Goal: Information Seeking & Learning: Learn about a topic

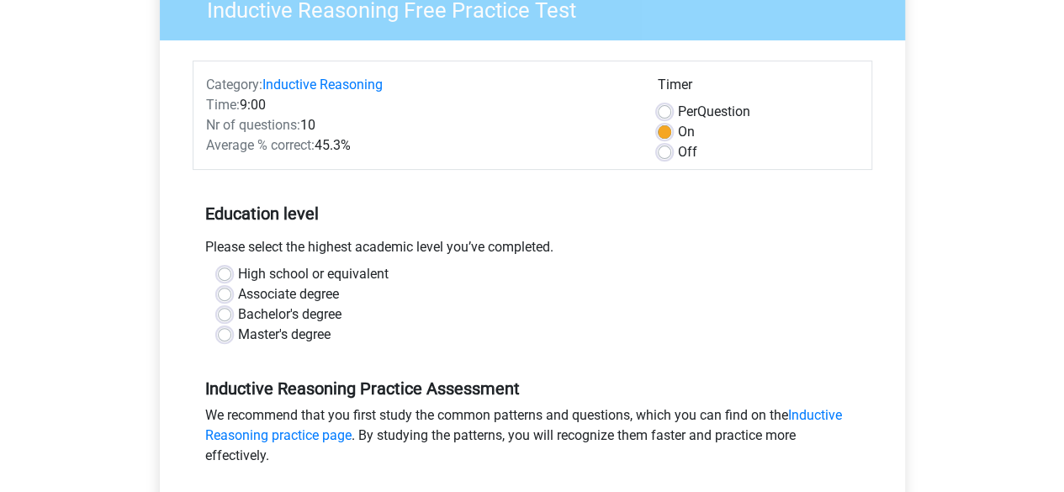
scroll to position [252, 0]
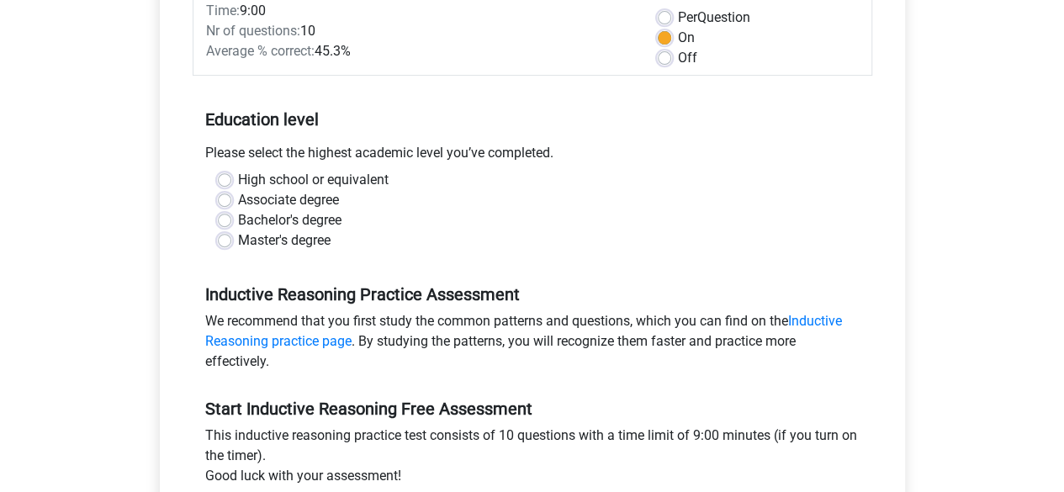
click at [331, 196] on label "Associate degree" at bounding box center [288, 200] width 101 height 20
click at [231, 196] on input "Associate degree" at bounding box center [224, 198] width 13 height 17
radio input "true"
click at [331, 219] on label "Bachelor's degree" at bounding box center [289, 220] width 103 height 20
click at [231, 219] on input "Bachelor's degree" at bounding box center [224, 218] width 13 height 17
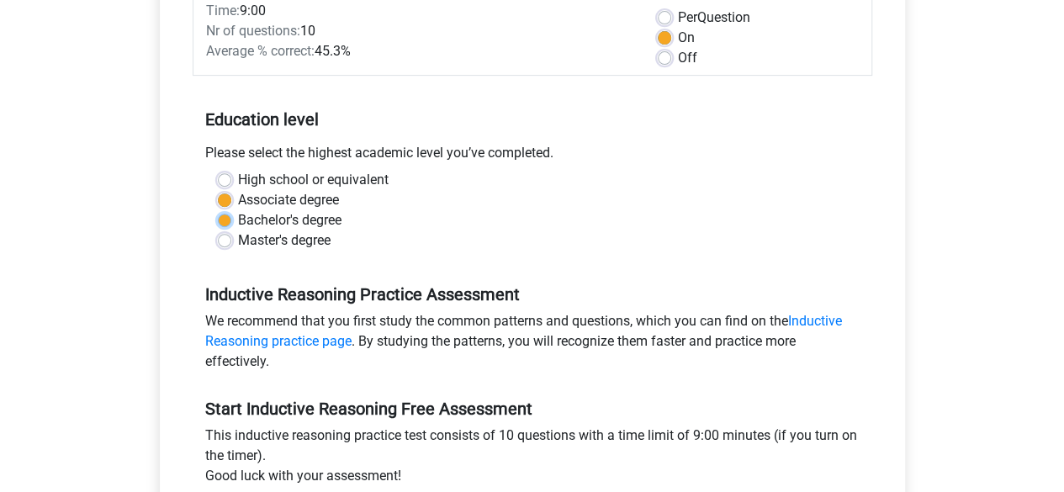
radio input "true"
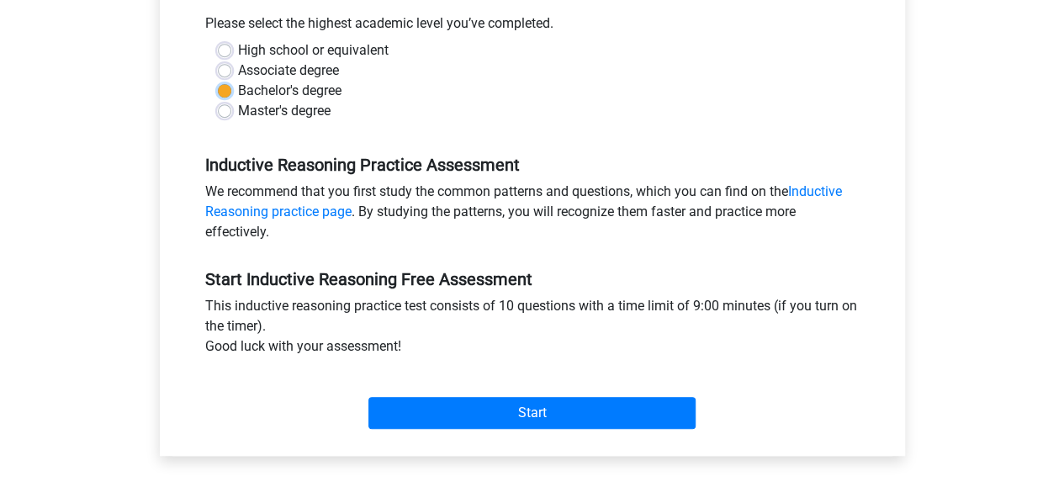
scroll to position [505, 0]
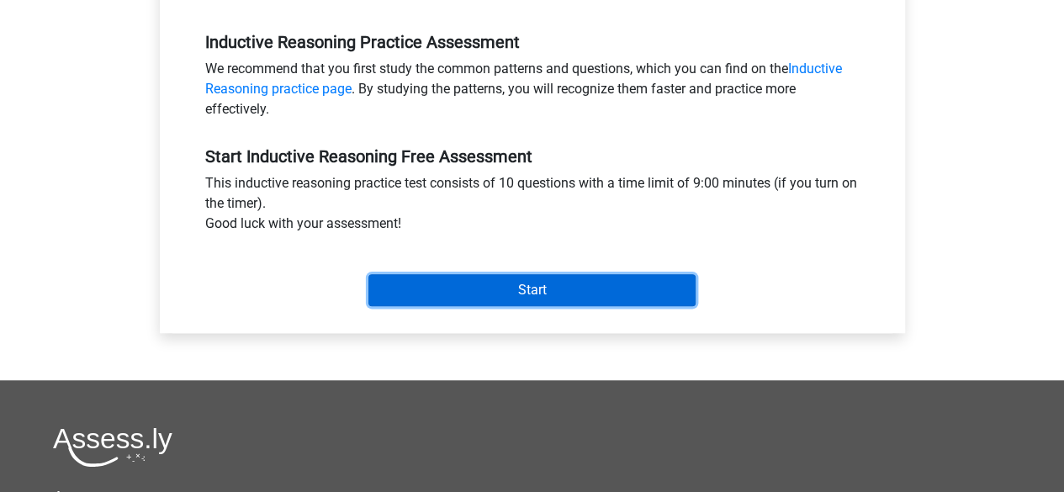
click at [637, 280] on input "Start" at bounding box center [531, 290] width 327 height 32
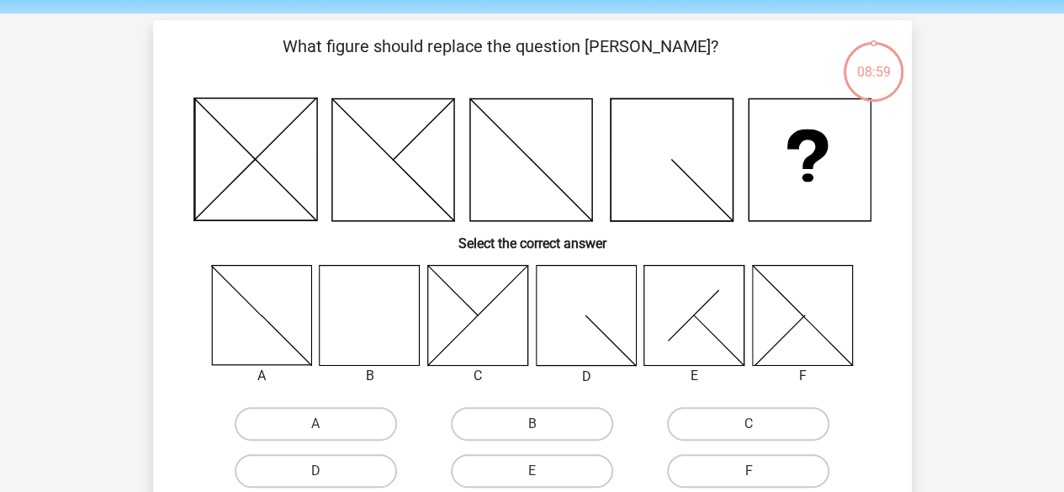
scroll to position [84, 0]
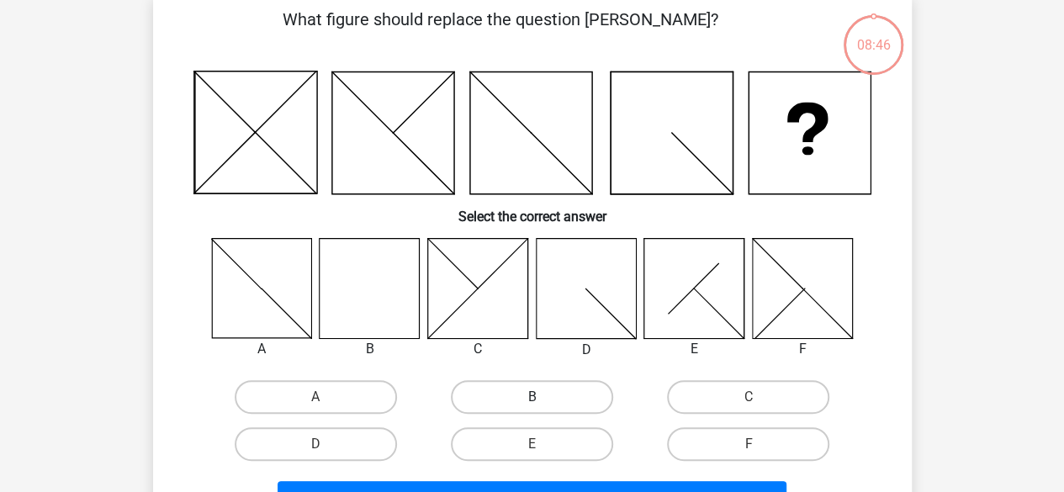
click at [488, 389] on label "B" at bounding box center [532, 397] width 162 height 34
click at [532, 397] on input "B" at bounding box center [537, 402] width 11 height 11
radio input "true"
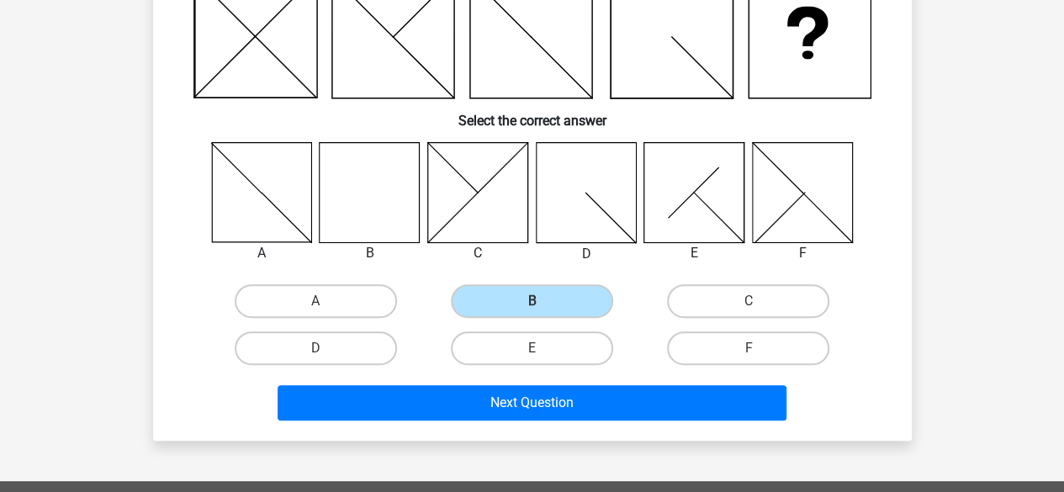
scroll to position [252, 0]
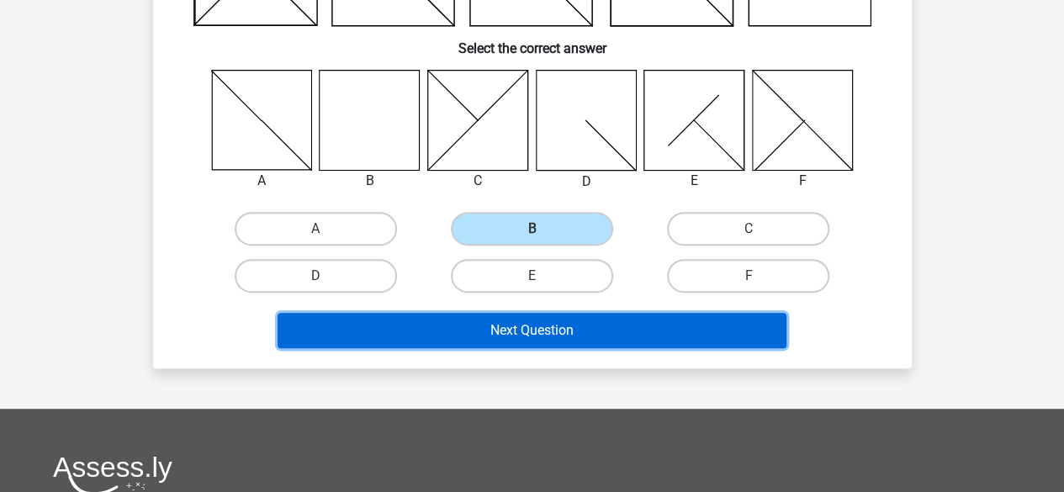
click at [498, 331] on button "Next Question" at bounding box center [532, 330] width 509 height 35
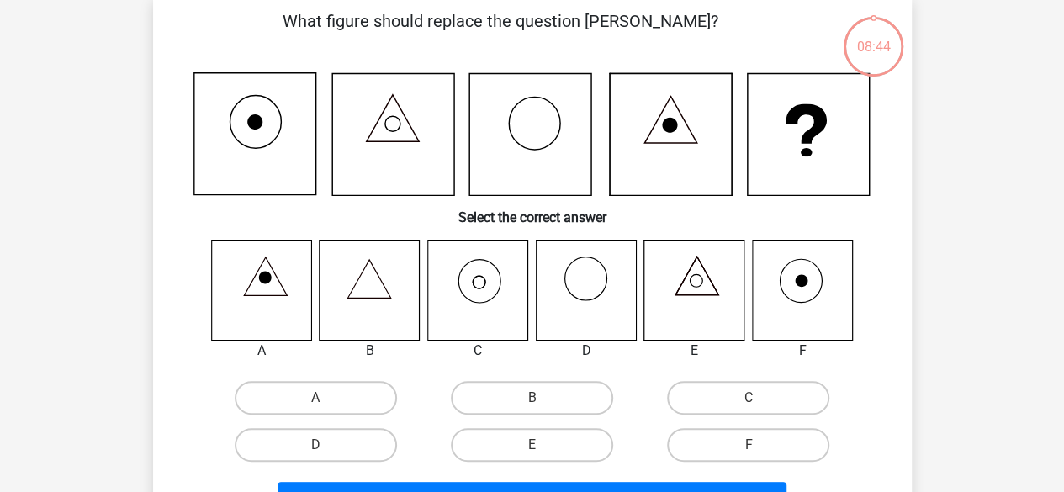
scroll to position [77, 0]
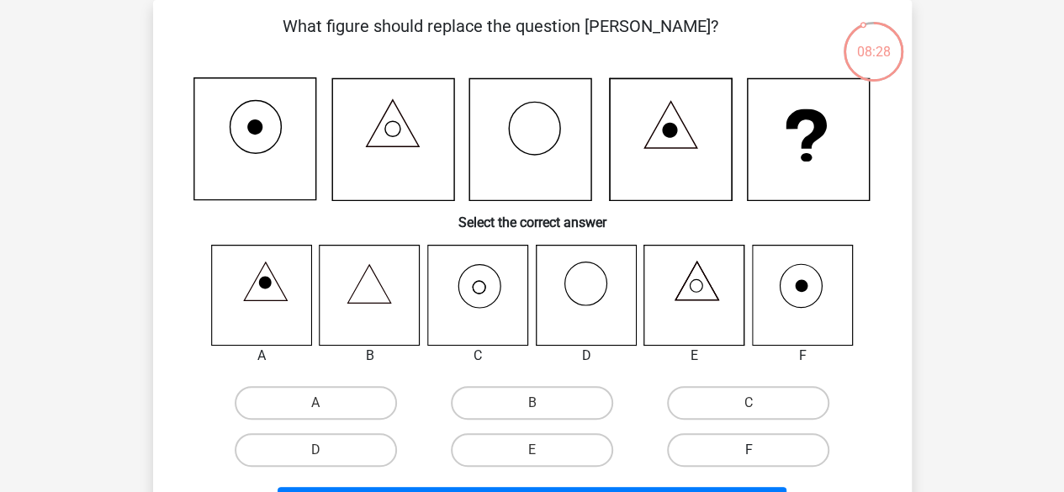
click at [783, 448] on label "F" at bounding box center [748, 450] width 162 height 34
click at [760, 450] on input "F" at bounding box center [754, 455] width 11 height 11
radio input "true"
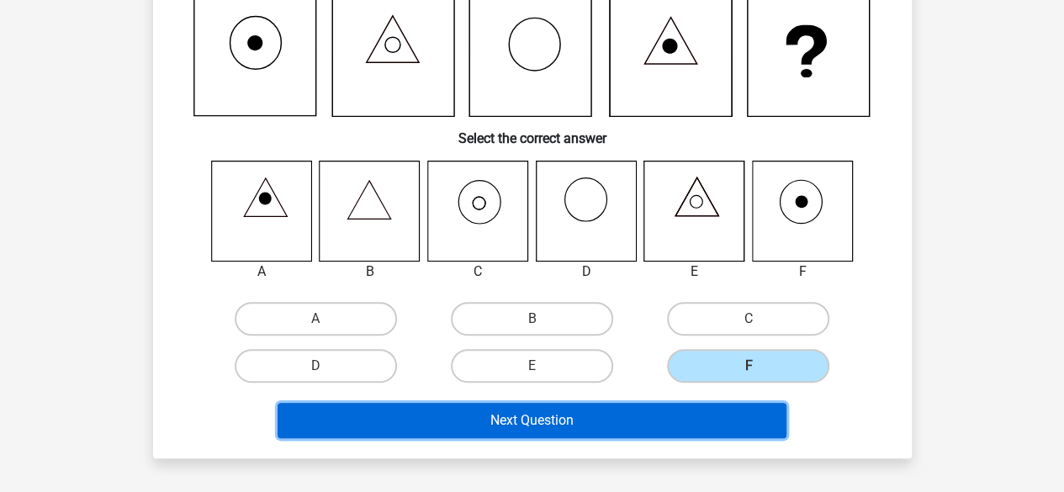
click at [740, 416] on button "Next Question" at bounding box center [532, 420] width 509 height 35
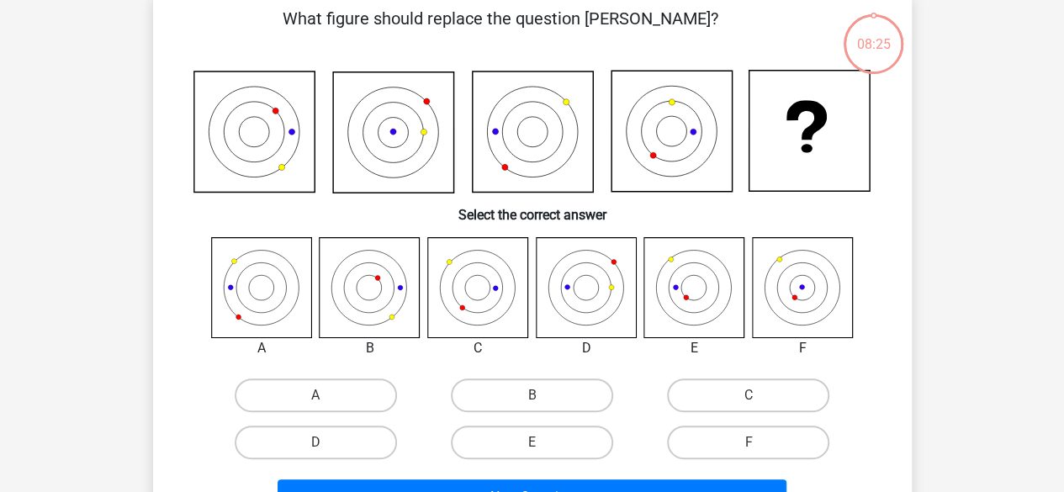
scroll to position [77, 0]
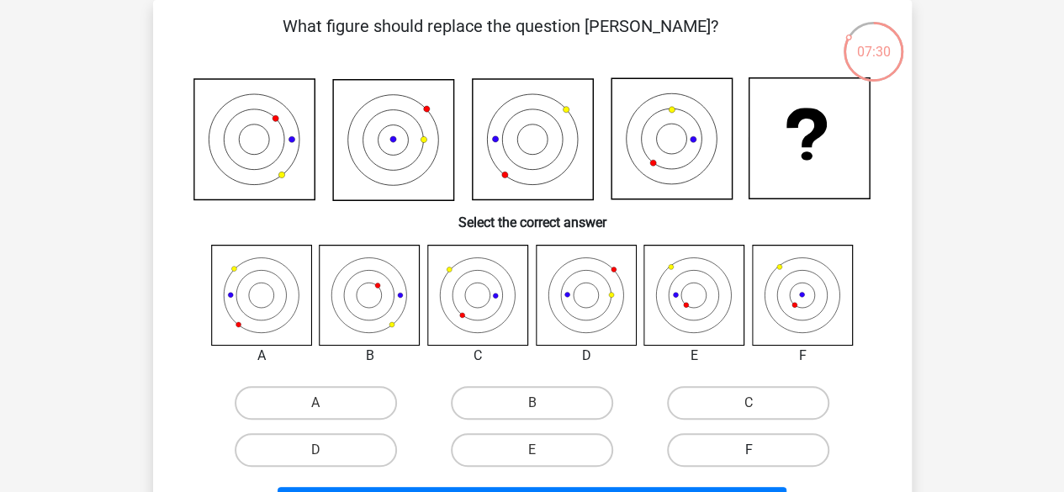
click at [704, 443] on label "F" at bounding box center [748, 450] width 162 height 34
click at [749, 450] on input "F" at bounding box center [754, 455] width 11 height 11
radio input "true"
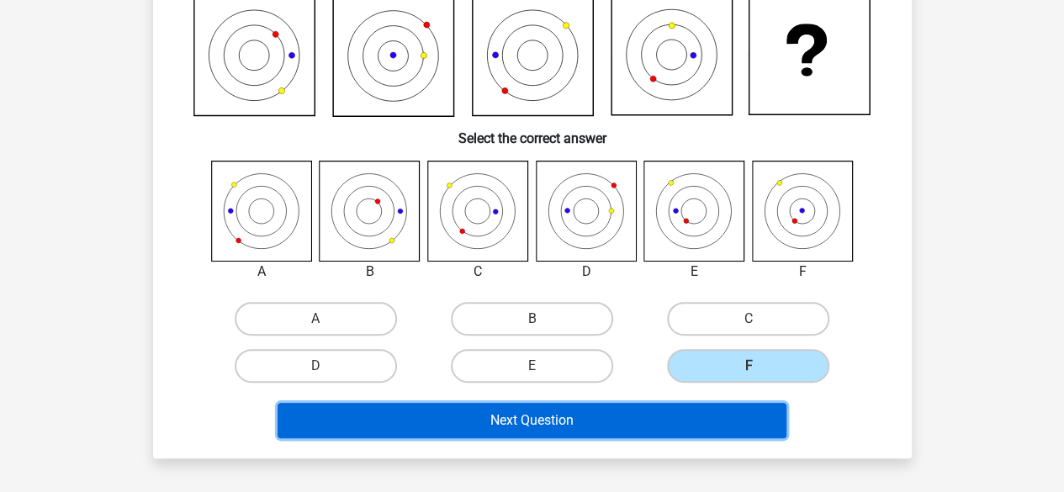
click at [694, 422] on button "Next Question" at bounding box center [532, 420] width 509 height 35
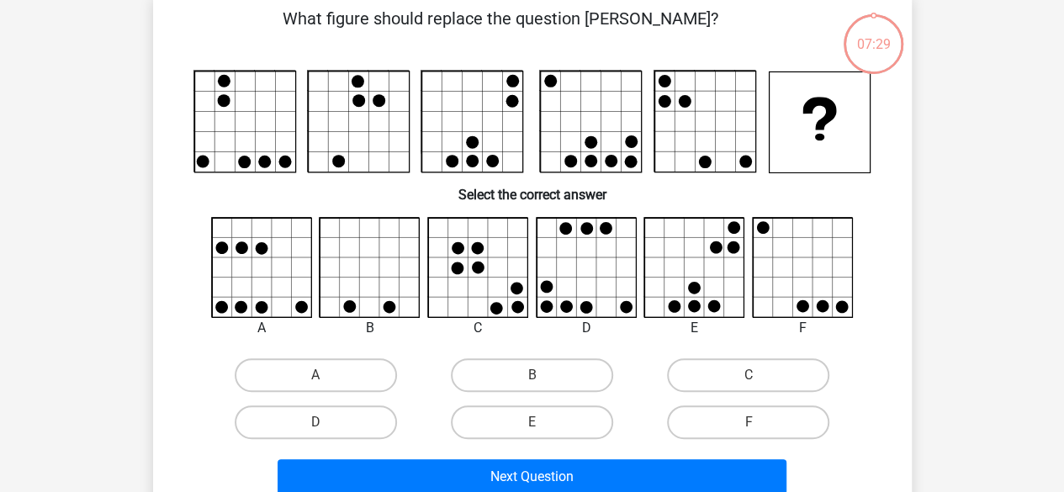
scroll to position [77, 0]
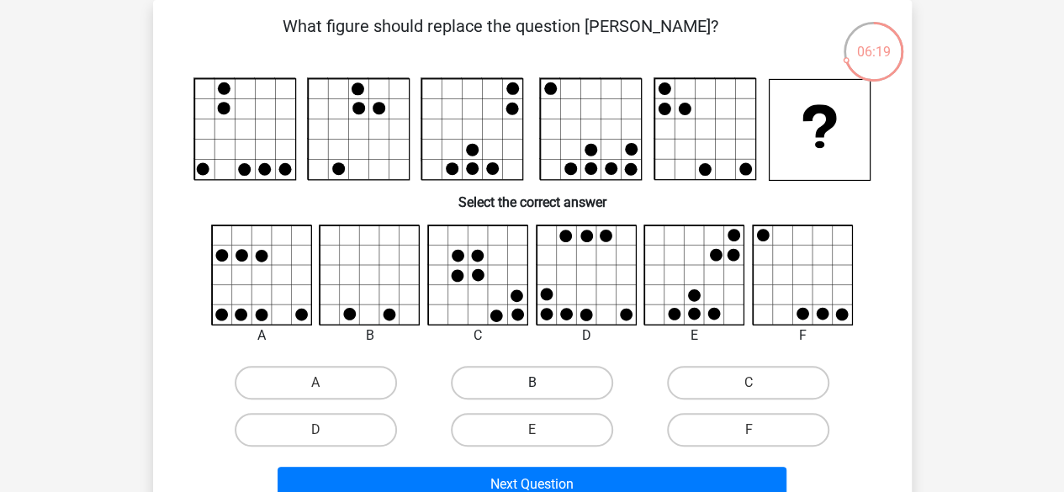
click at [539, 381] on label "B" at bounding box center [532, 383] width 162 height 34
click at [539, 383] on input "B" at bounding box center [537, 388] width 11 height 11
radio input "true"
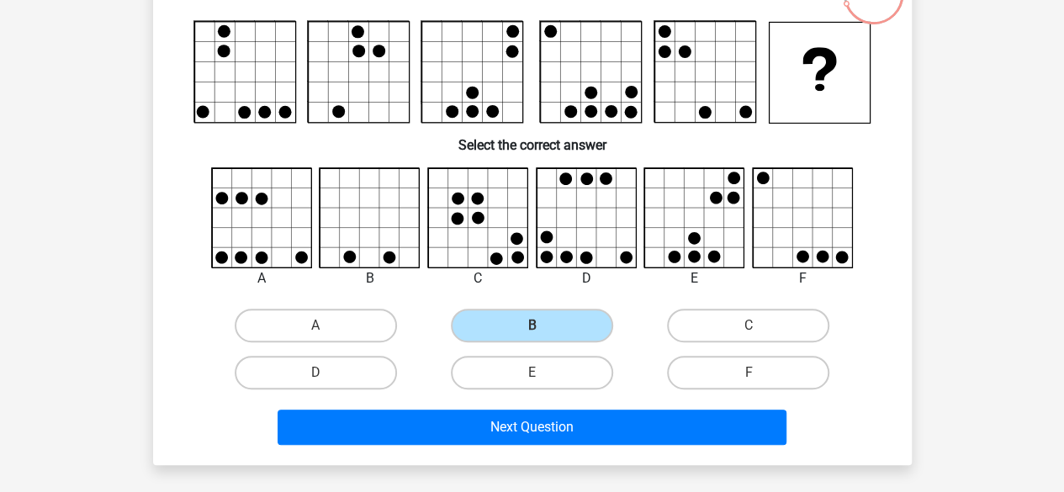
scroll to position [162, 0]
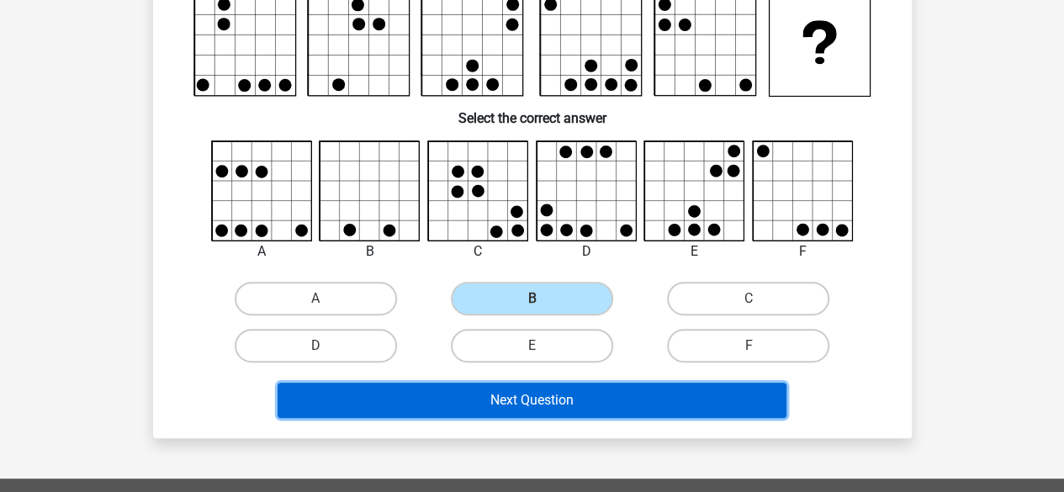
click at [665, 414] on button "Next Question" at bounding box center [532, 400] width 509 height 35
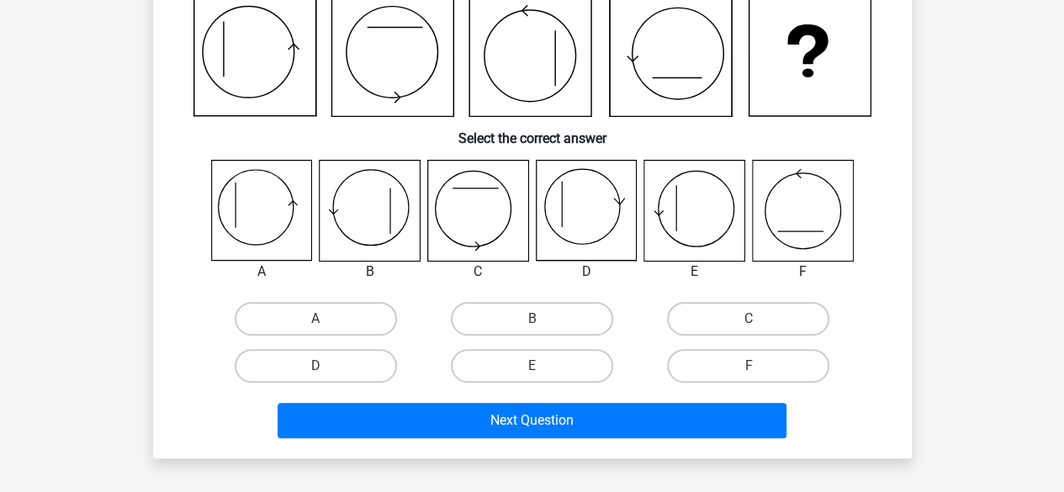
scroll to position [77, 0]
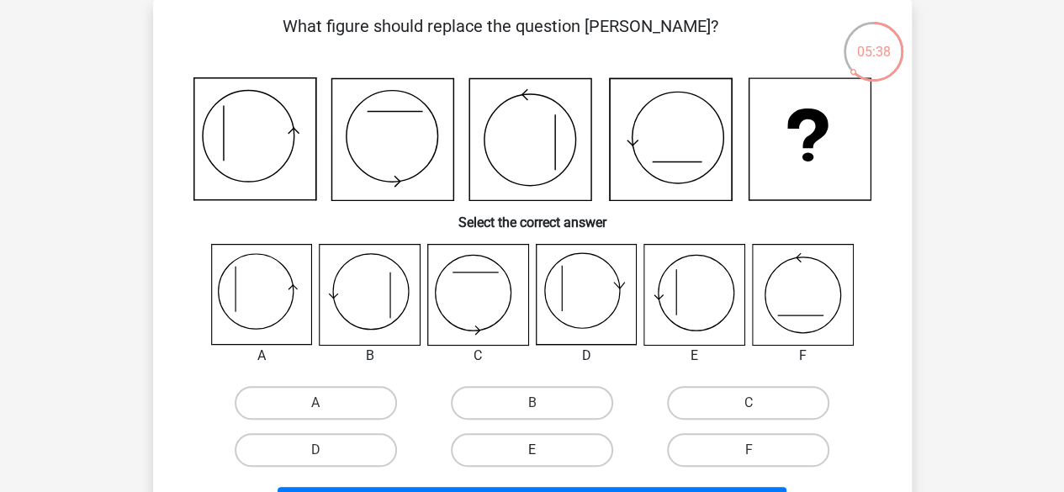
click at [585, 445] on label "E" at bounding box center [532, 450] width 162 height 34
click at [543, 450] on input "E" at bounding box center [537, 455] width 11 height 11
radio input "true"
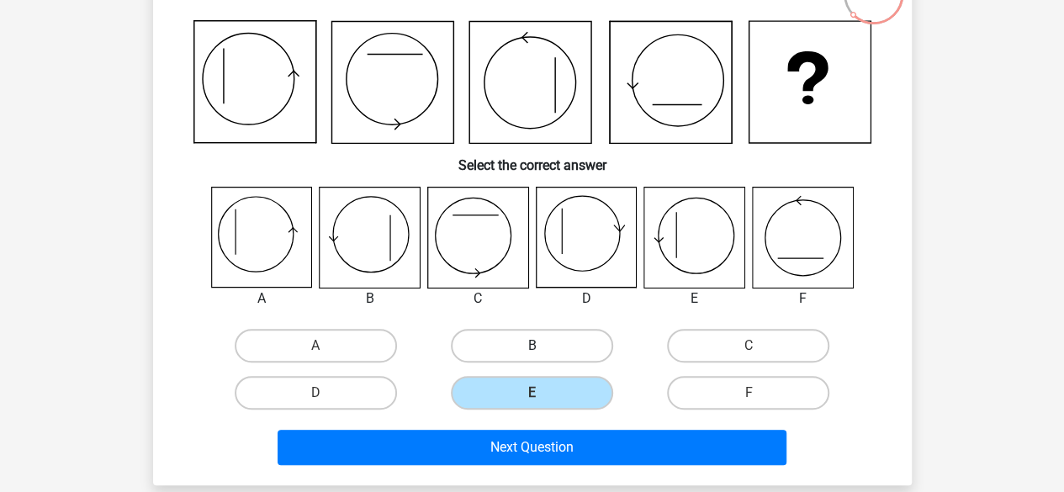
scroll to position [162, 0]
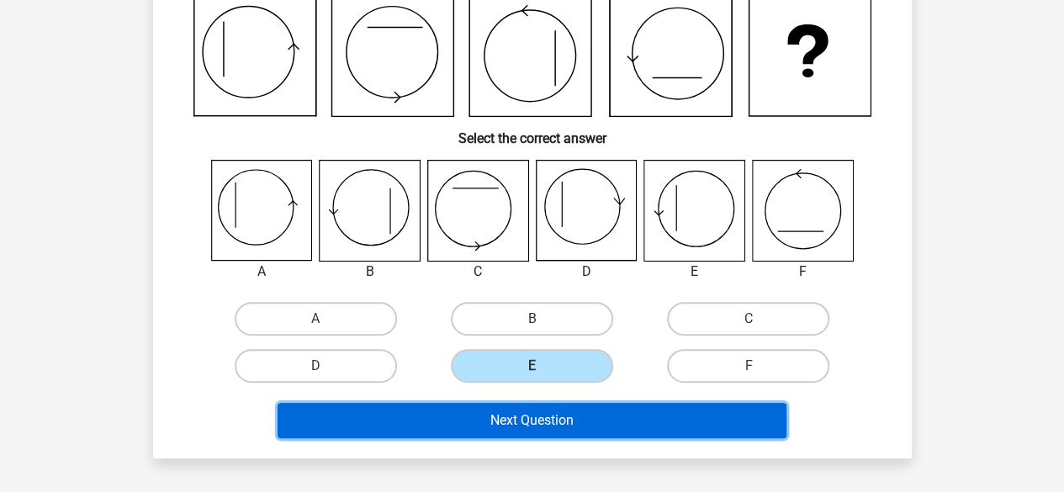
click at [611, 420] on button "Next Question" at bounding box center [532, 420] width 509 height 35
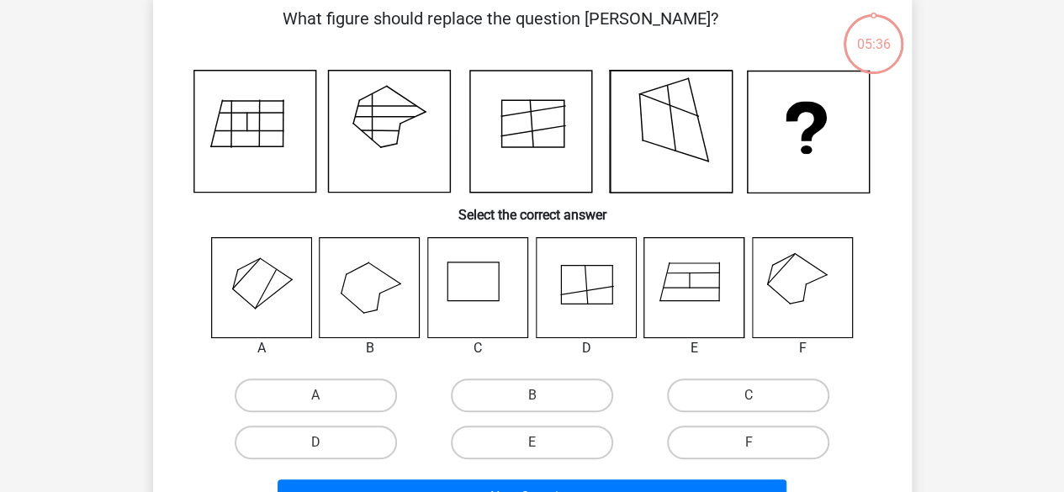
scroll to position [77, 0]
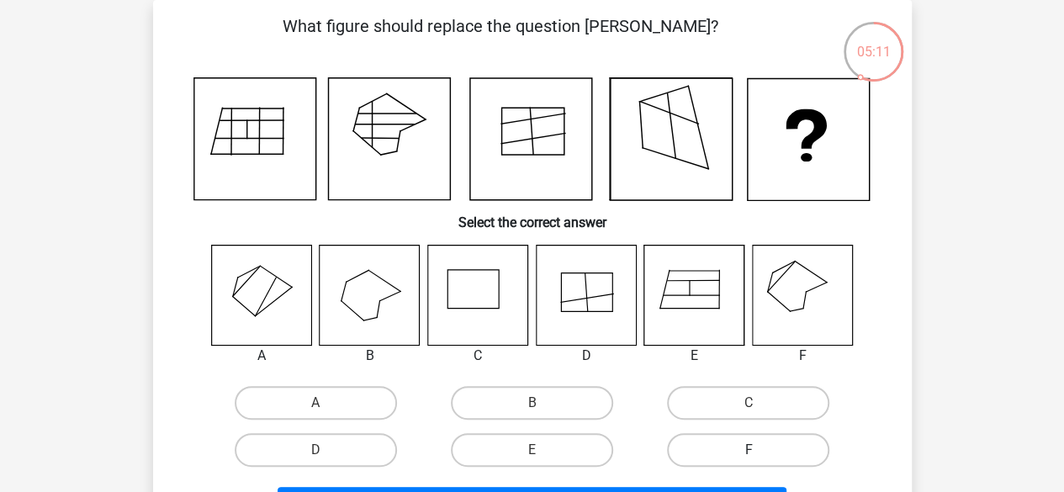
click at [720, 455] on label "F" at bounding box center [748, 450] width 162 height 34
click at [749, 455] on input "F" at bounding box center [754, 455] width 11 height 11
radio input "true"
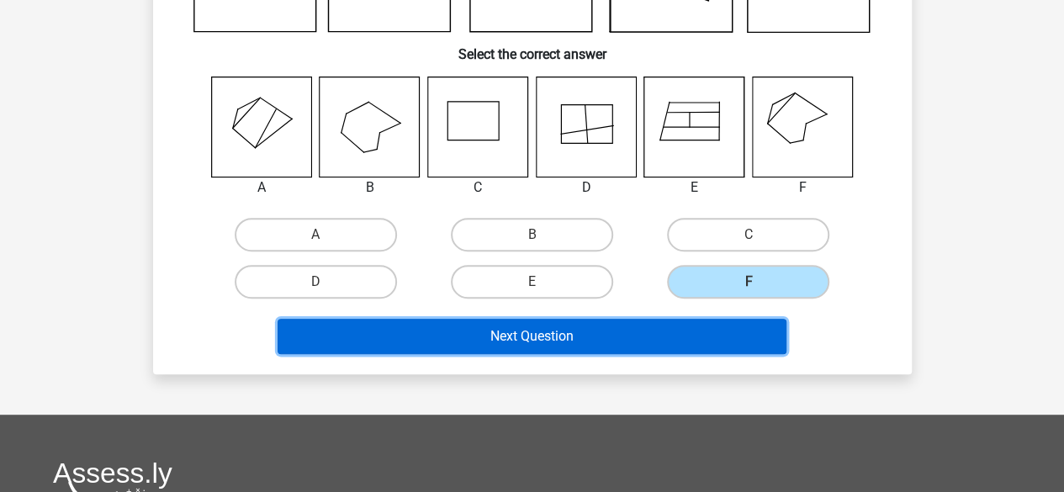
click at [708, 329] on button "Next Question" at bounding box center [532, 336] width 509 height 35
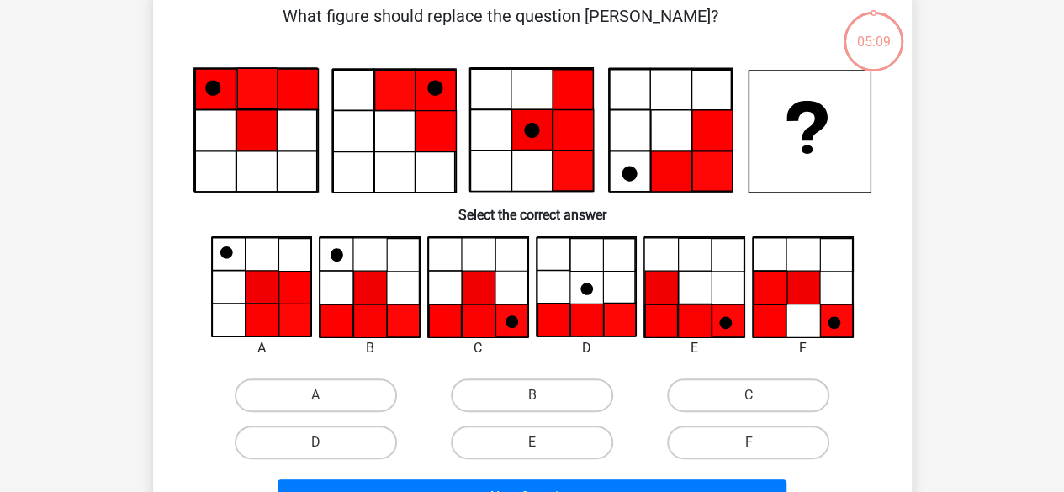
scroll to position [77, 0]
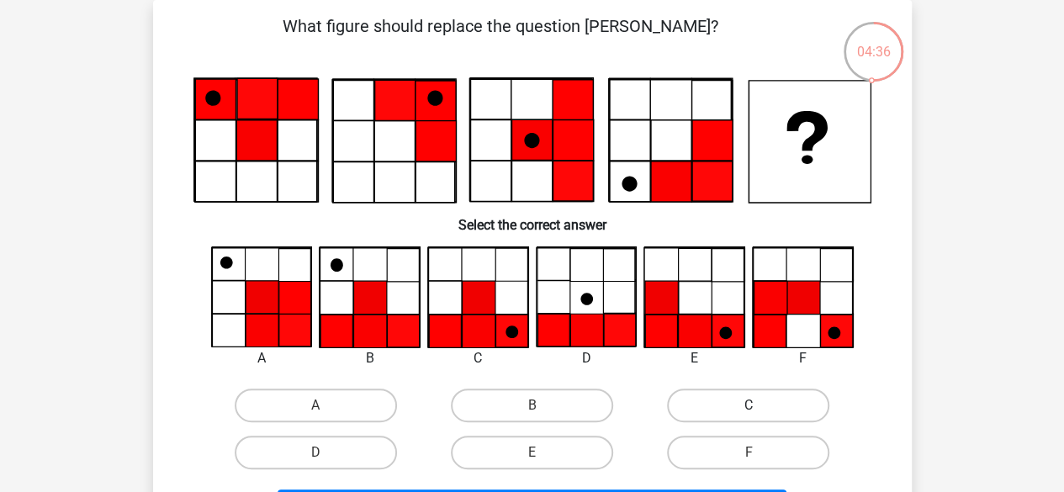
click at [715, 416] on label "C" at bounding box center [748, 406] width 162 height 34
click at [749, 416] on input "C" at bounding box center [754, 410] width 11 height 11
radio input "true"
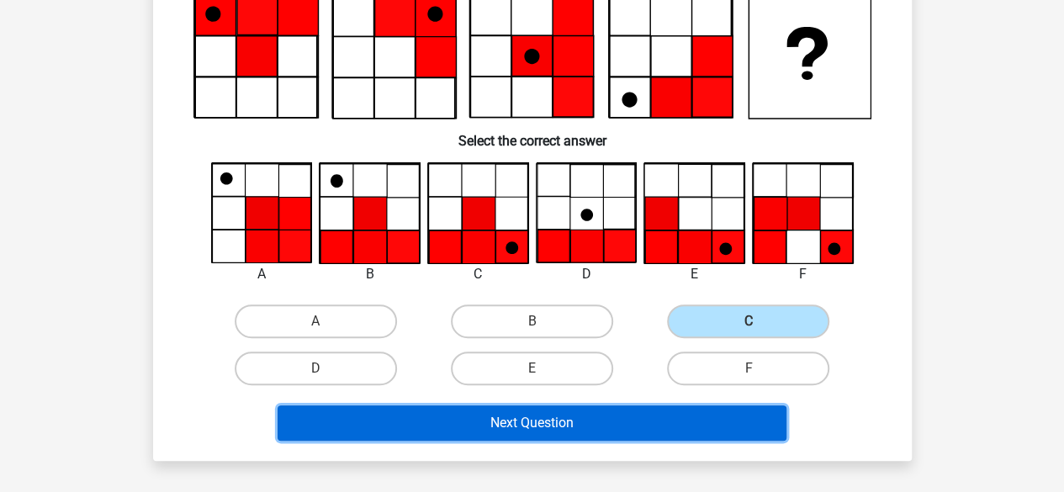
click at [692, 431] on button "Next Question" at bounding box center [532, 422] width 509 height 35
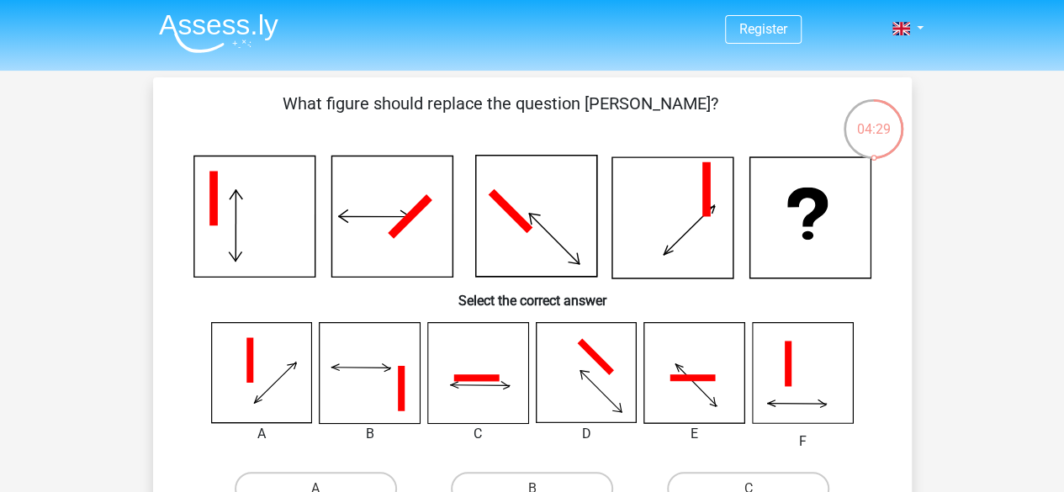
scroll to position [84, 0]
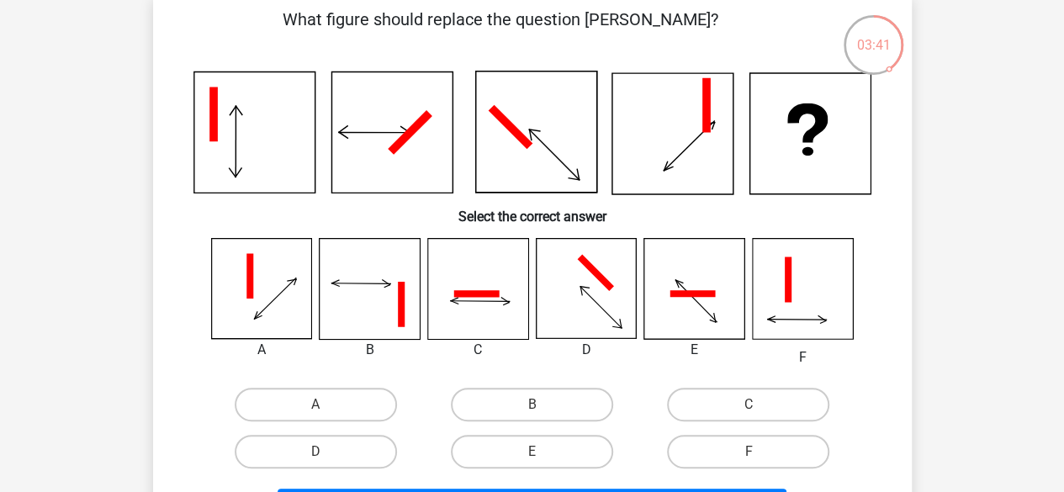
click at [321, 455] on input "D" at bounding box center [320, 457] width 11 height 11
radio input "true"
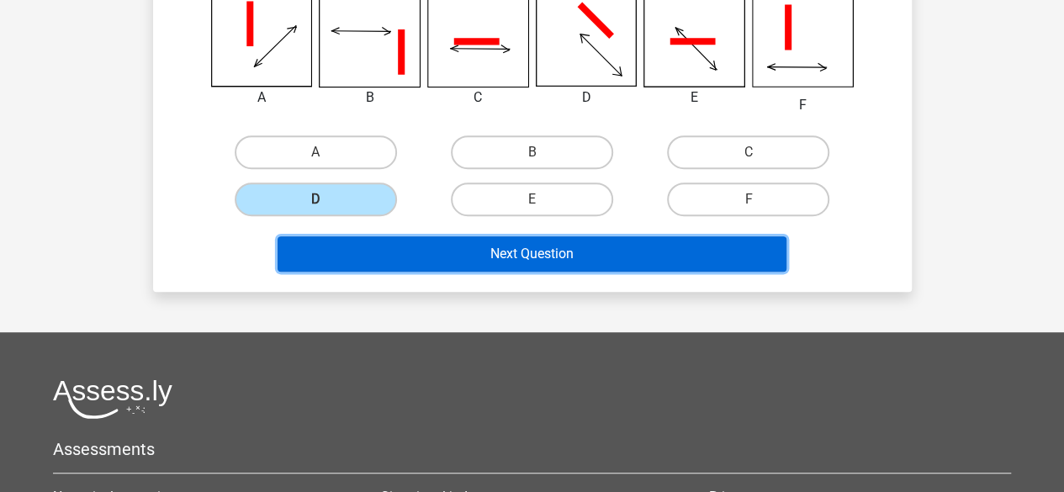
click at [518, 246] on button "Next Question" at bounding box center [532, 253] width 509 height 35
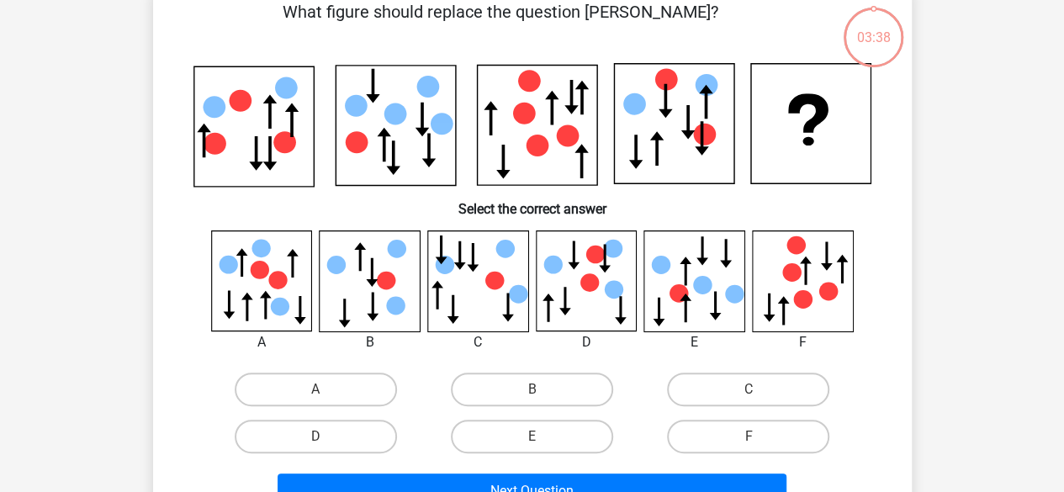
scroll to position [77, 0]
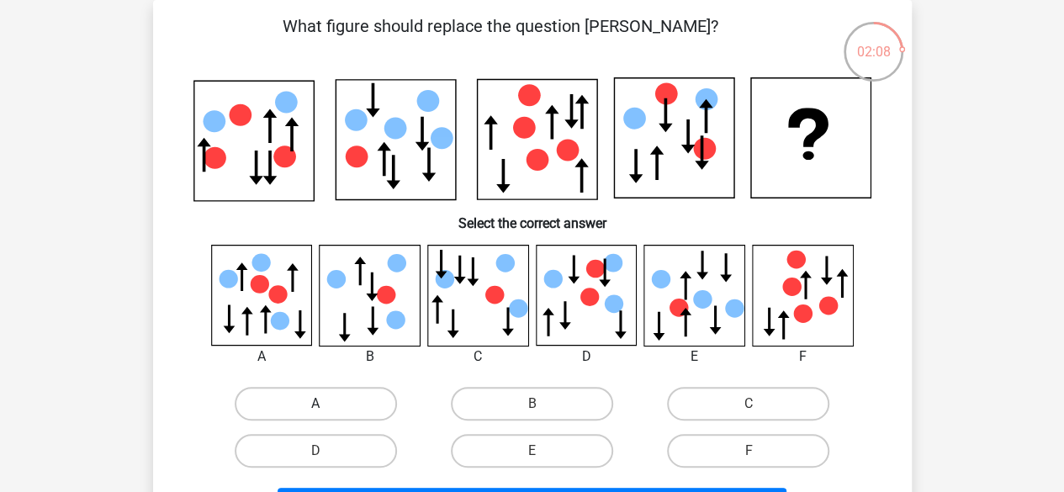
click at [375, 400] on label "A" at bounding box center [316, 404] width 162 height 34
click at [326, 404] on input "A" at bounding box center [320, 409] width 11 height 11
radio input "true"
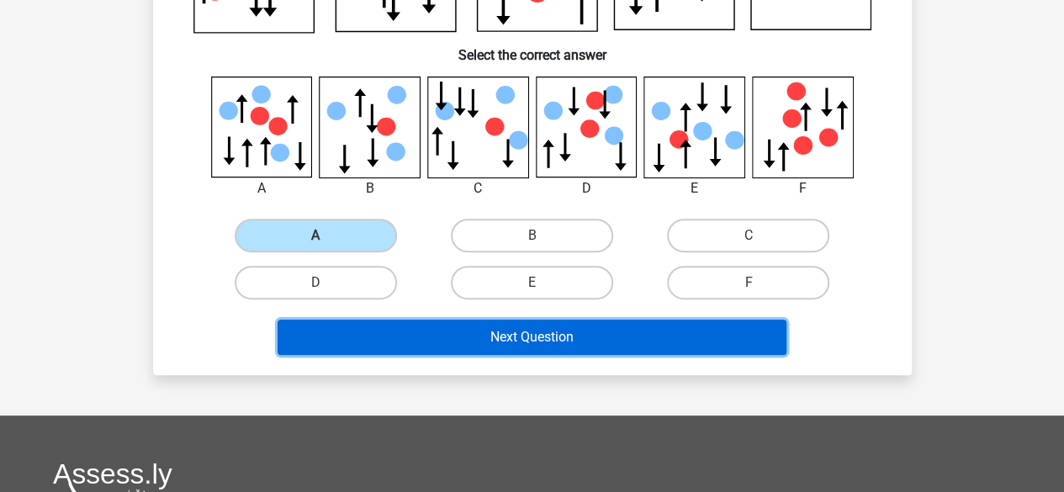
click at [510, 323] on button "Next Question" at bounding box center [532, 337] width 509 height 35
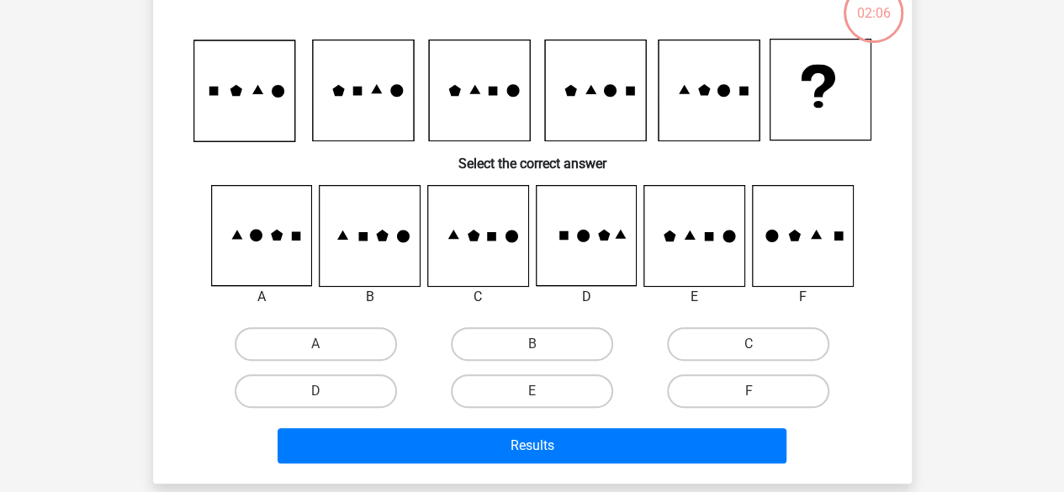
scroll to position [77, 0]
